Goal: Communication & Community: Answer question/provide support

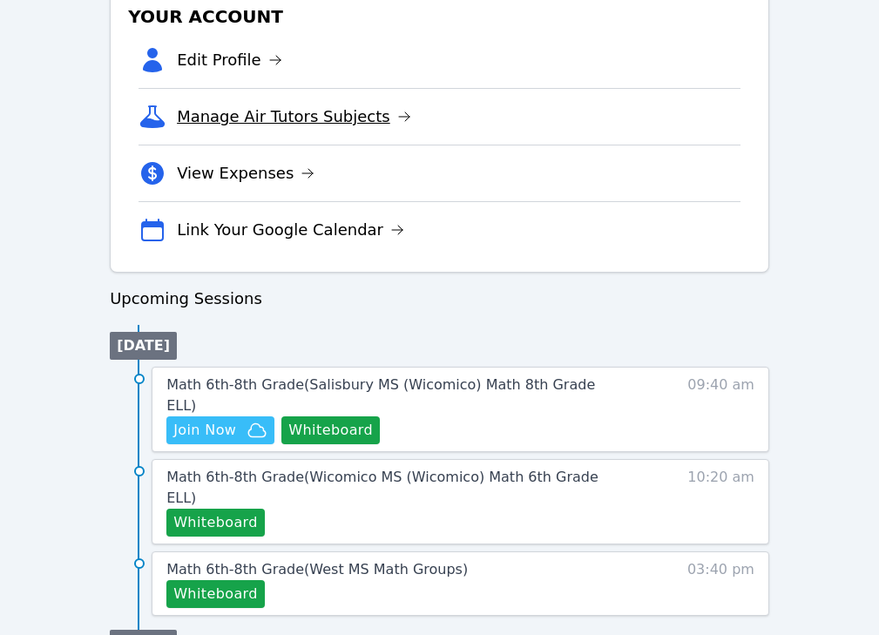
scroll to position [761, 0]
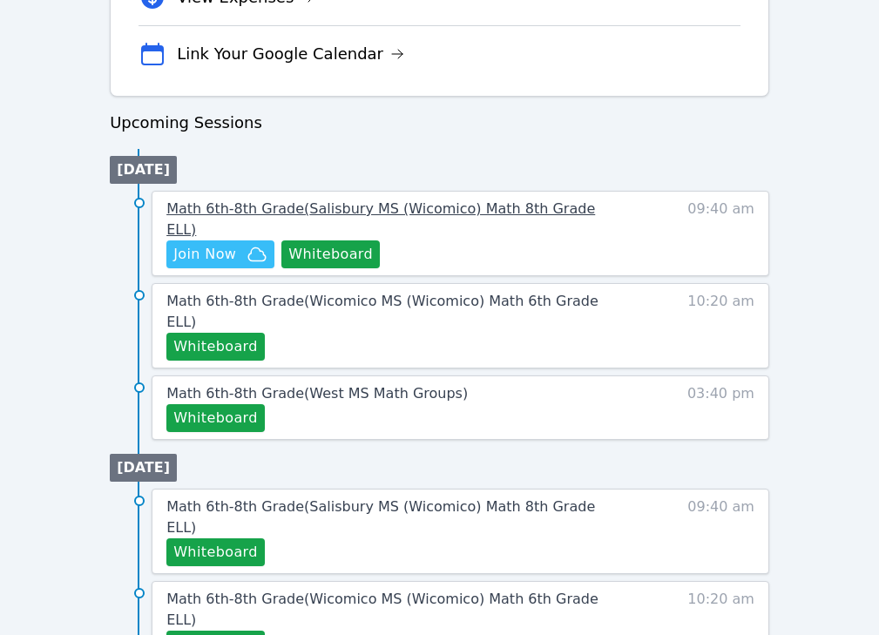
click at [230, 207] on span "Math 6th-8th Grade ( [PERSON_NAME][GEOGRAPHIC_DATA] (Wicomico) Math 8th Grade E…" at bounding box center [380, 218] width 429 height 37
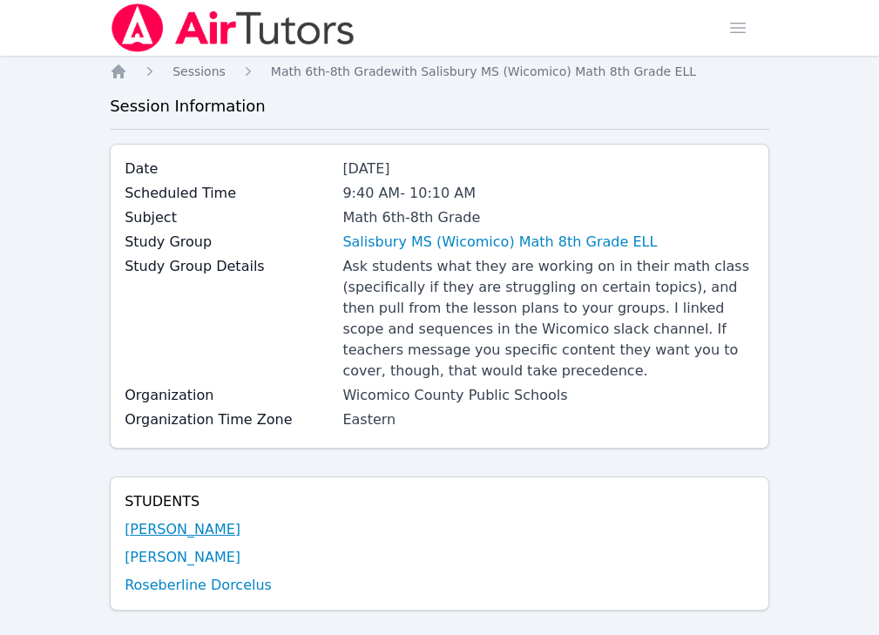
click at [203, 527] on link "[PERSON_NAME]" at bounding box center [183, 529] width 116 height 21
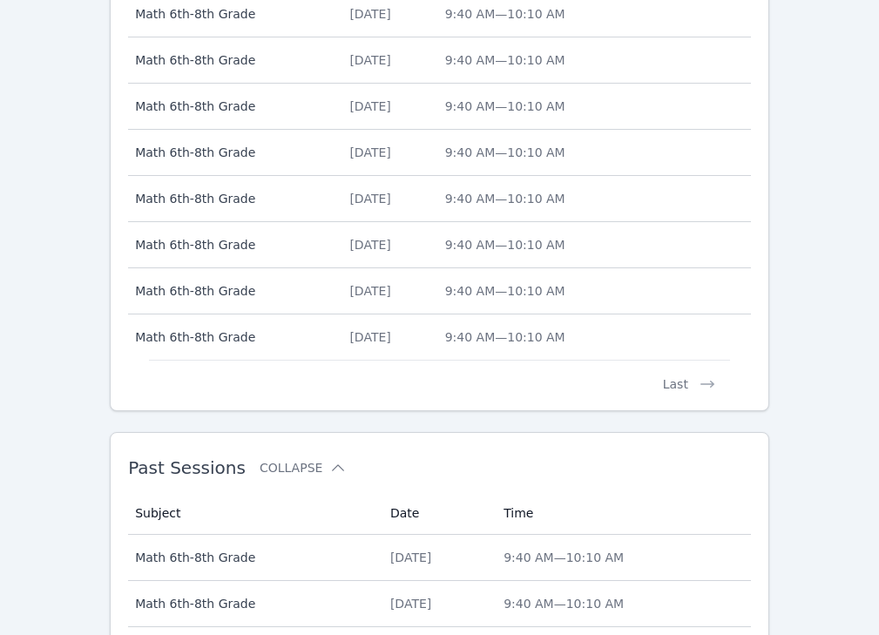
scroll to position [1048, 0]
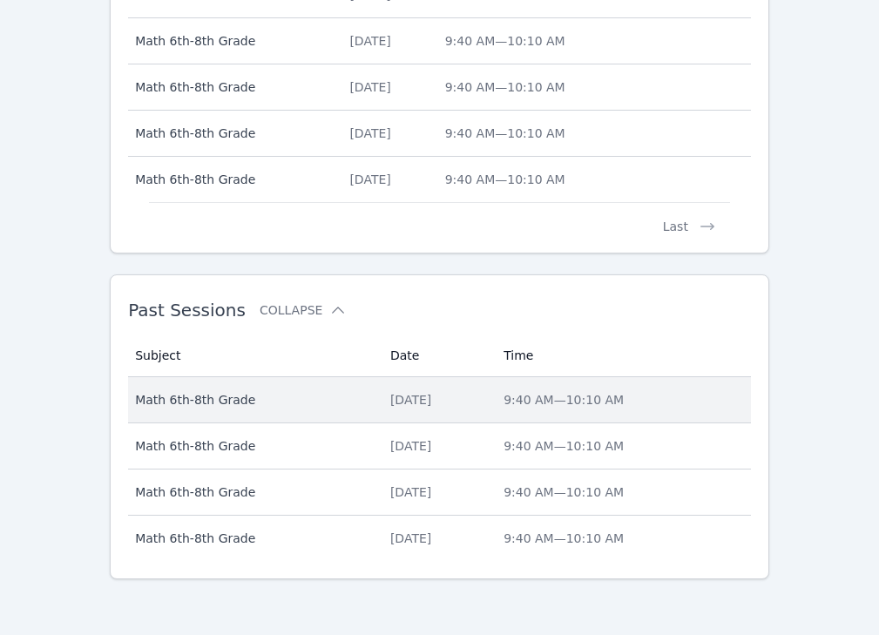
click at [345, 410] on td "Subject Math 6th-8th Grade" at bounding box center [254, 400] width 252 height 46
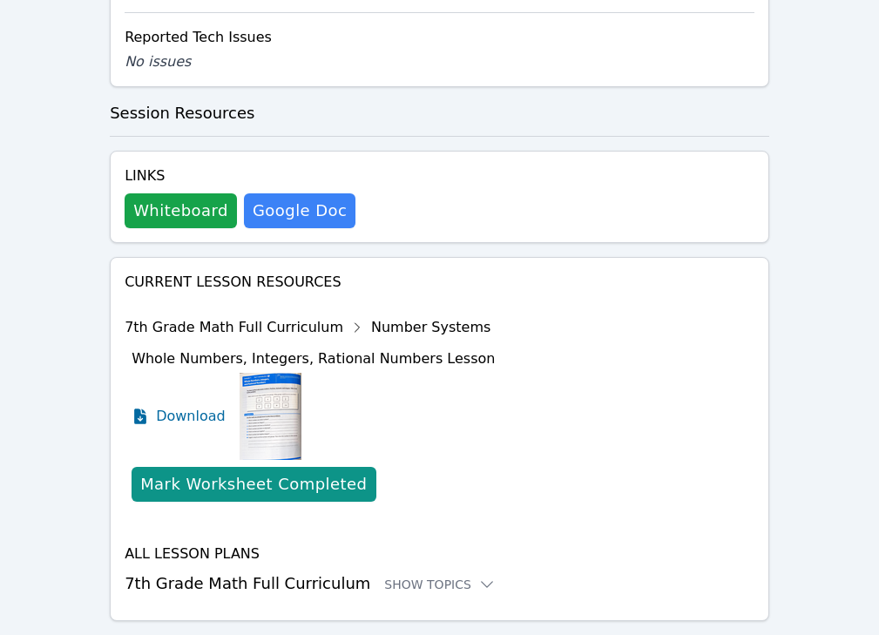
scroll to position [1518, 0]
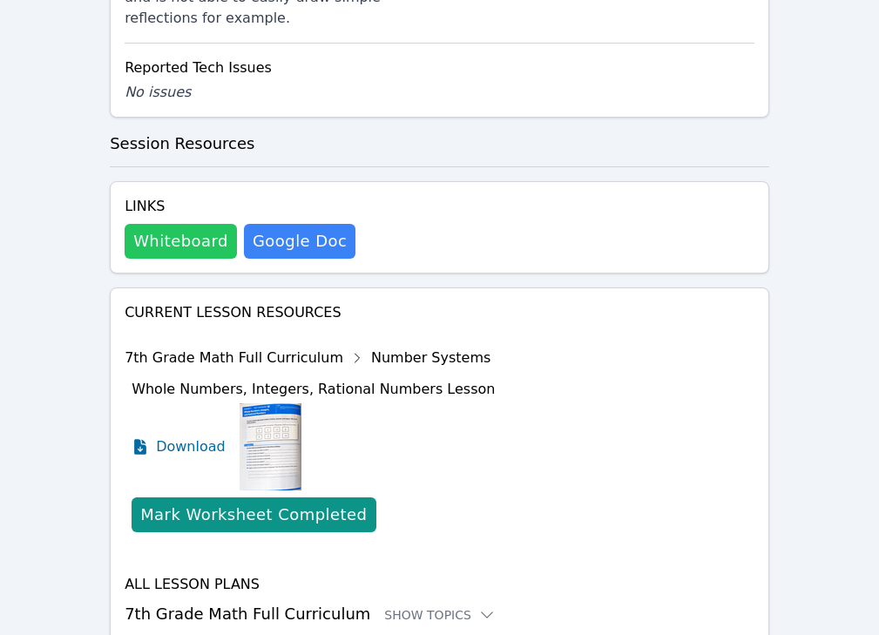
click at [175, 224] on button "Whiteboard" at bounding box center [181, 241] width 112 height 35
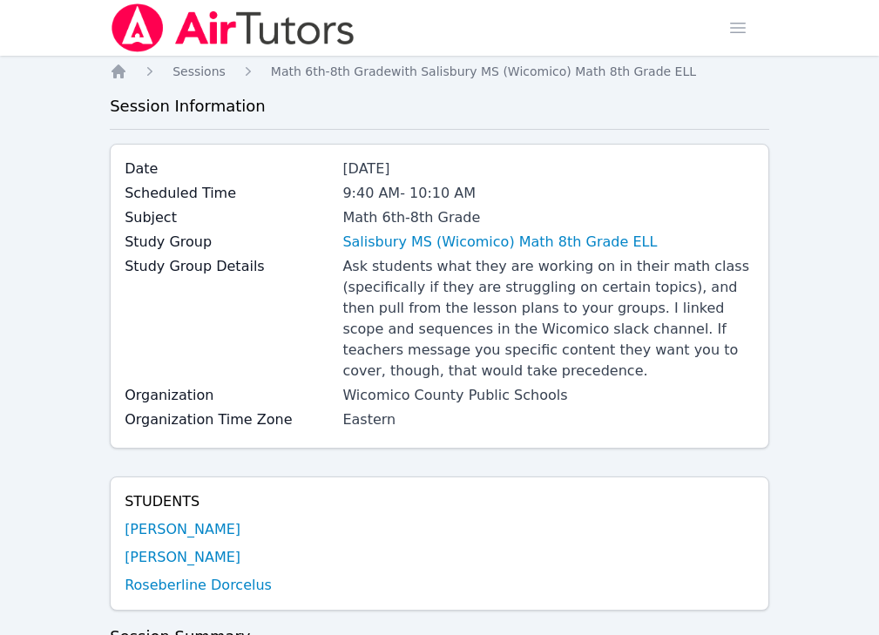
scroll to position [0, 0]
click at [216, 24] on img at bounding box center [233, 27] width 247 height 49
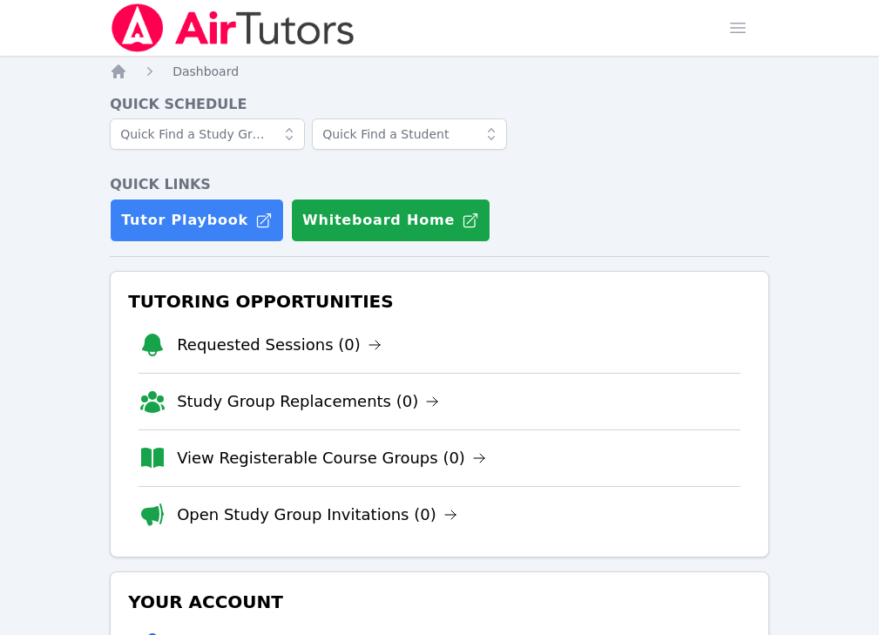
click at [157, 18] on img at bounding box center [233, 27] width 247 height 49
click at [700, 31] on span "button" at bounding box center [738, 28] width 38 height 38
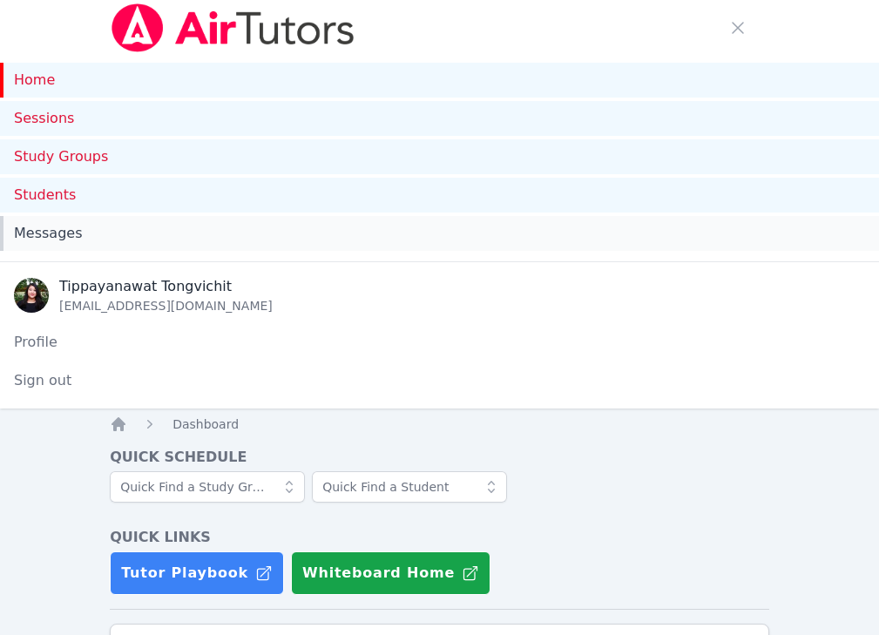
click at [120, 244] on link "Messages" at bounding box center [439, 233] width 879 height 35
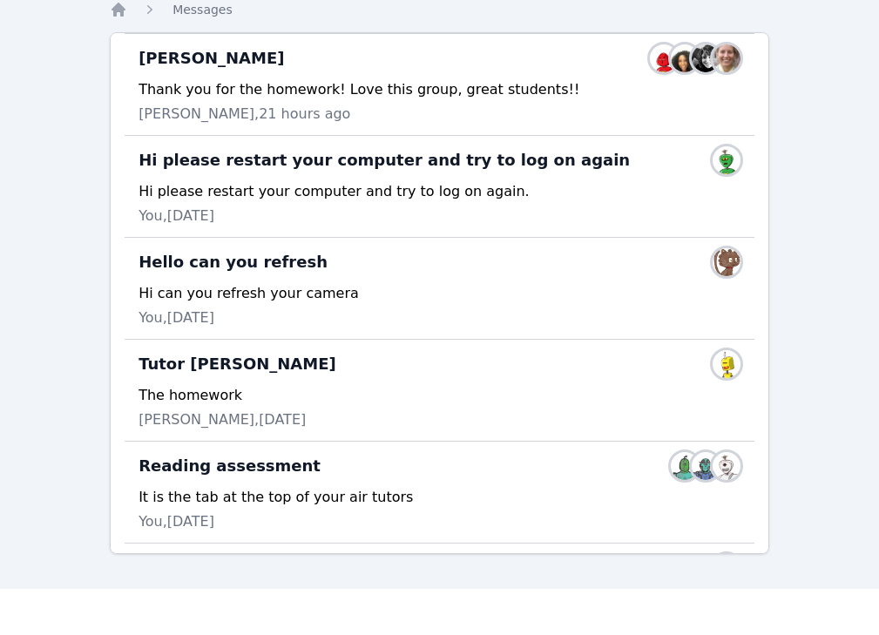
scroll to position [152, 0]
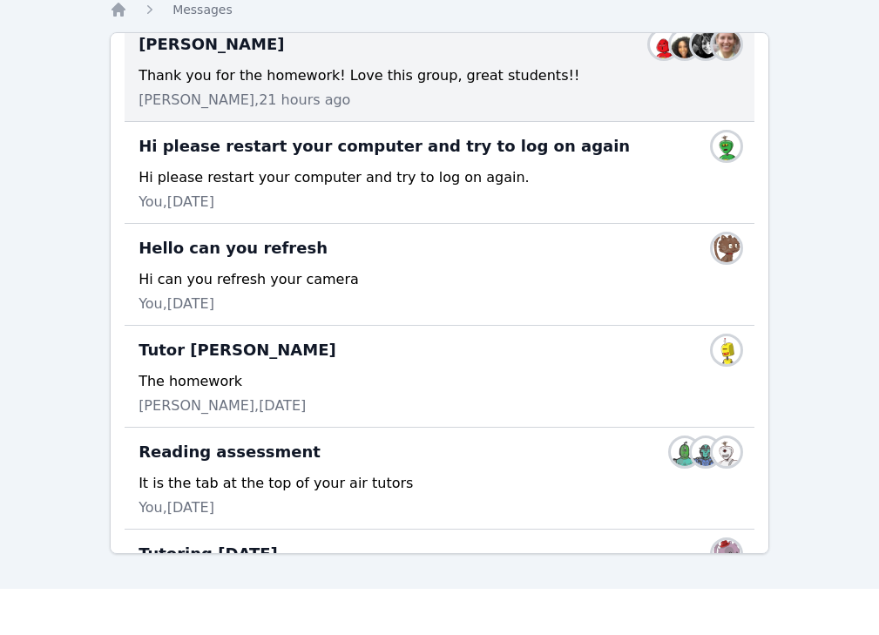
click at [469, 92] on div "[PERSON_NAME], 21 hours ago" at bounding box center [440, 100] width 602 height 21
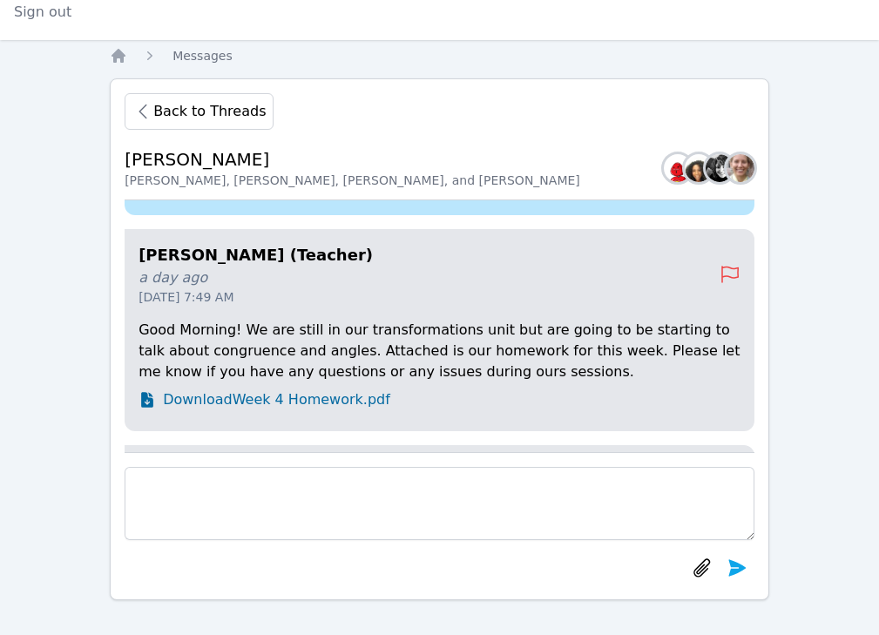
scroll to position [-905, 0]
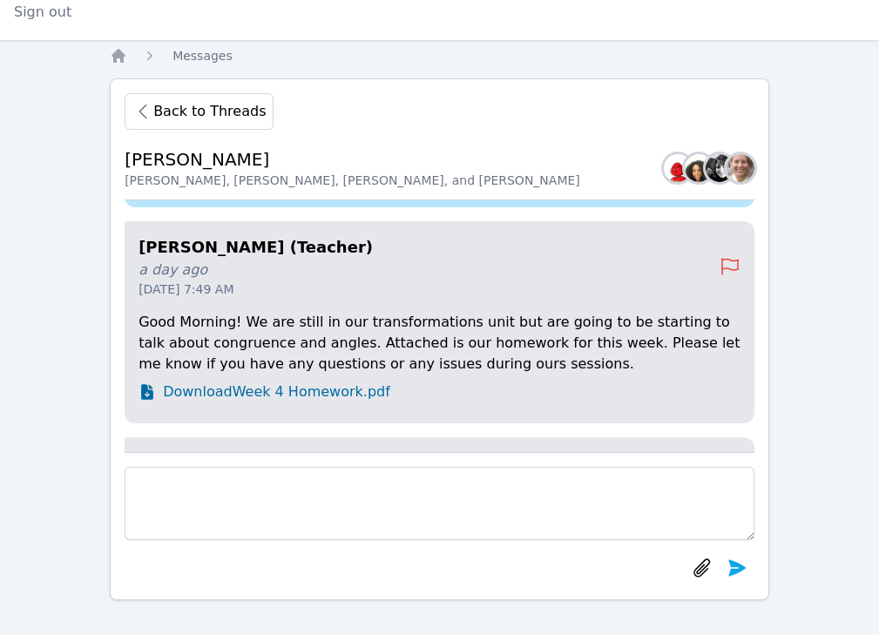
click at [310, 403] on span "Download Week 4 Homework.pdf" at bounding box center [276, 392] width 227 height 21
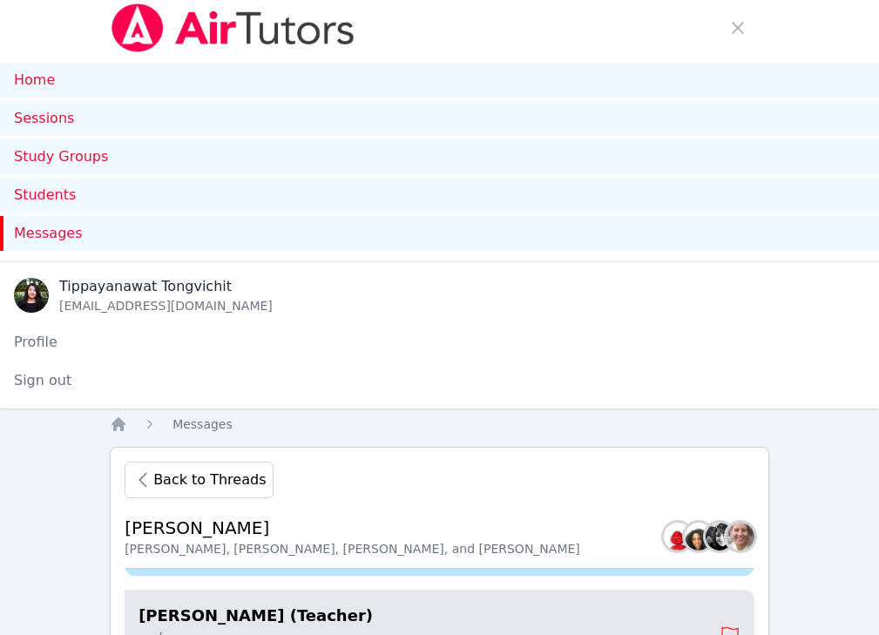
click at [142, 21] on img at bounding box center [233, 27] width 247 height 49
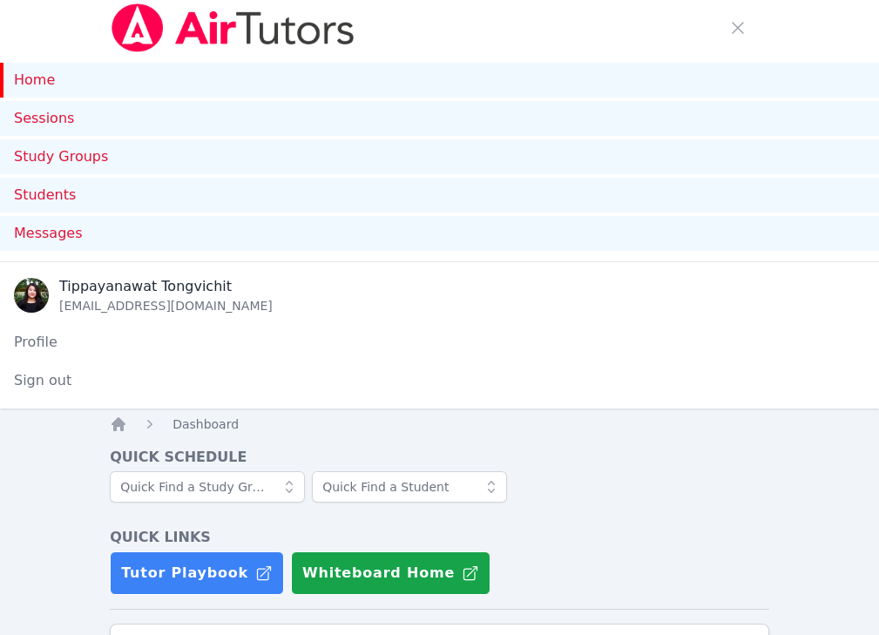
click at [205, 30] on img at bounding box center [233, 27] width 247 height 49
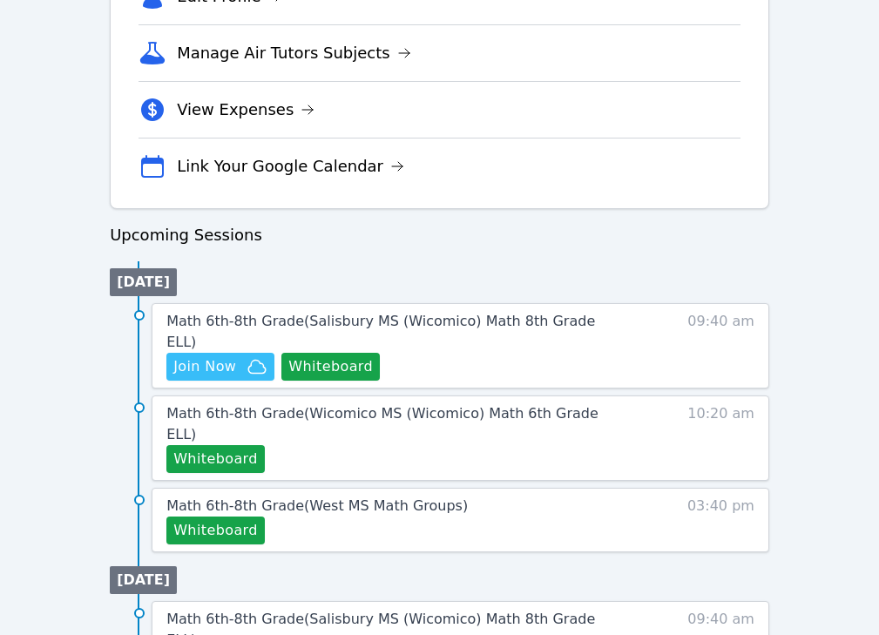
scroll to position [1228, 0]
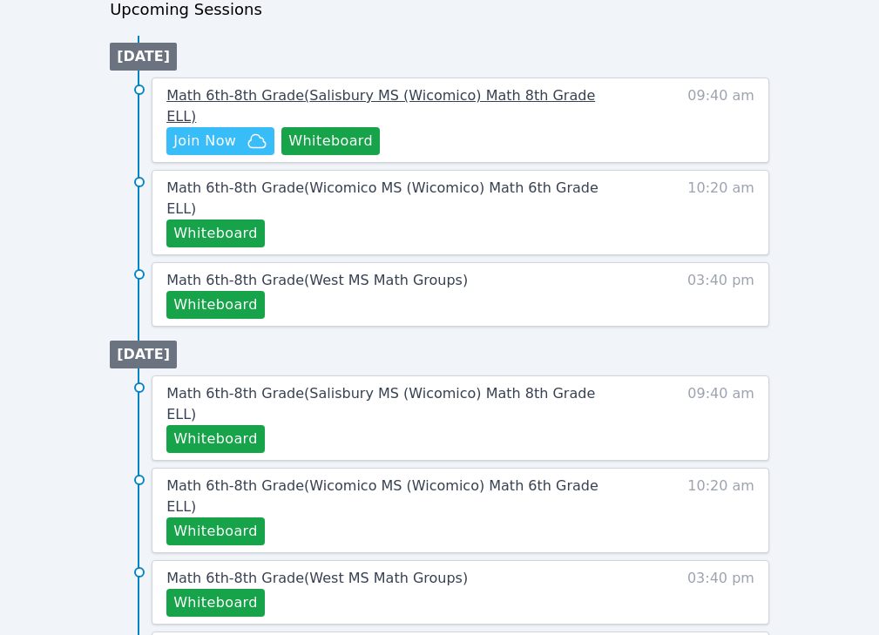
click at [322, 97] on span "Math 6th-8th Grade ( [PERSON_NAME][GEOGRAPHIC_DATA] (Wicomico) Math 8th Grade E…" at bounding box center [380, 105] width 429 height 37
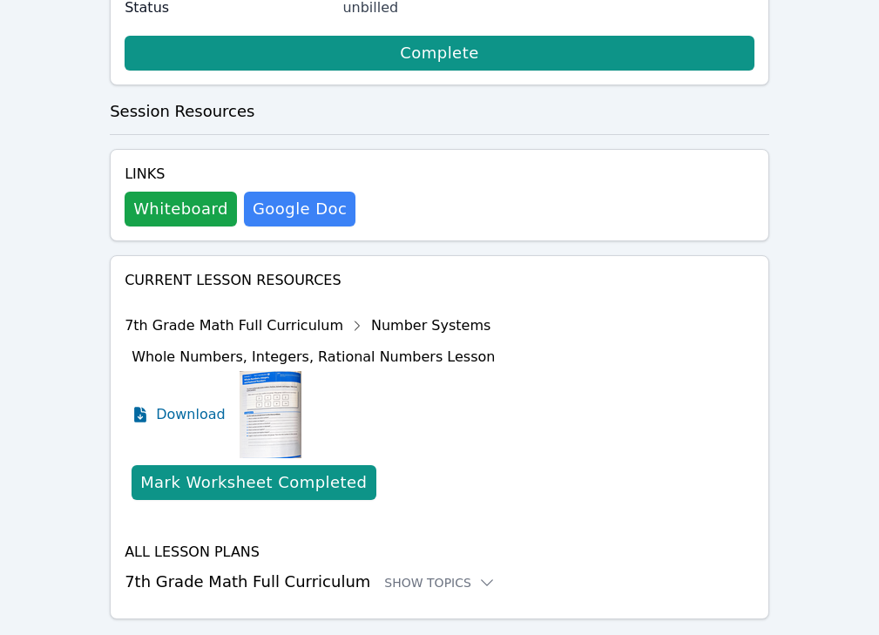
click at [322, 97] on div "Billing Status unbilled Complete" at bounding box center [440, 27] width 660 height 145
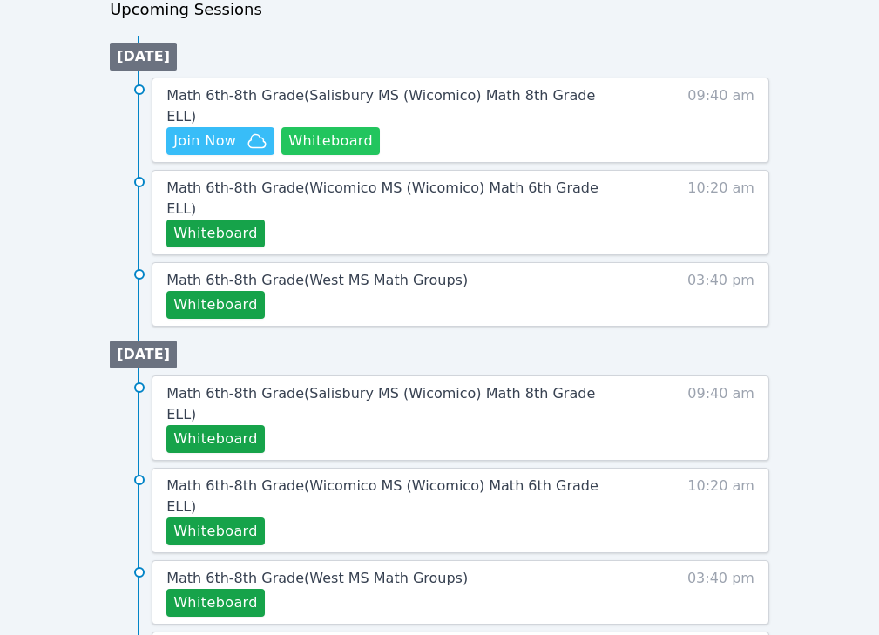
click at [301, 127] on button "Whiteboard" at bounding box center [330, 141] width 98 height 28
